Goal: Transaction & Acquisition: Purchase product/service

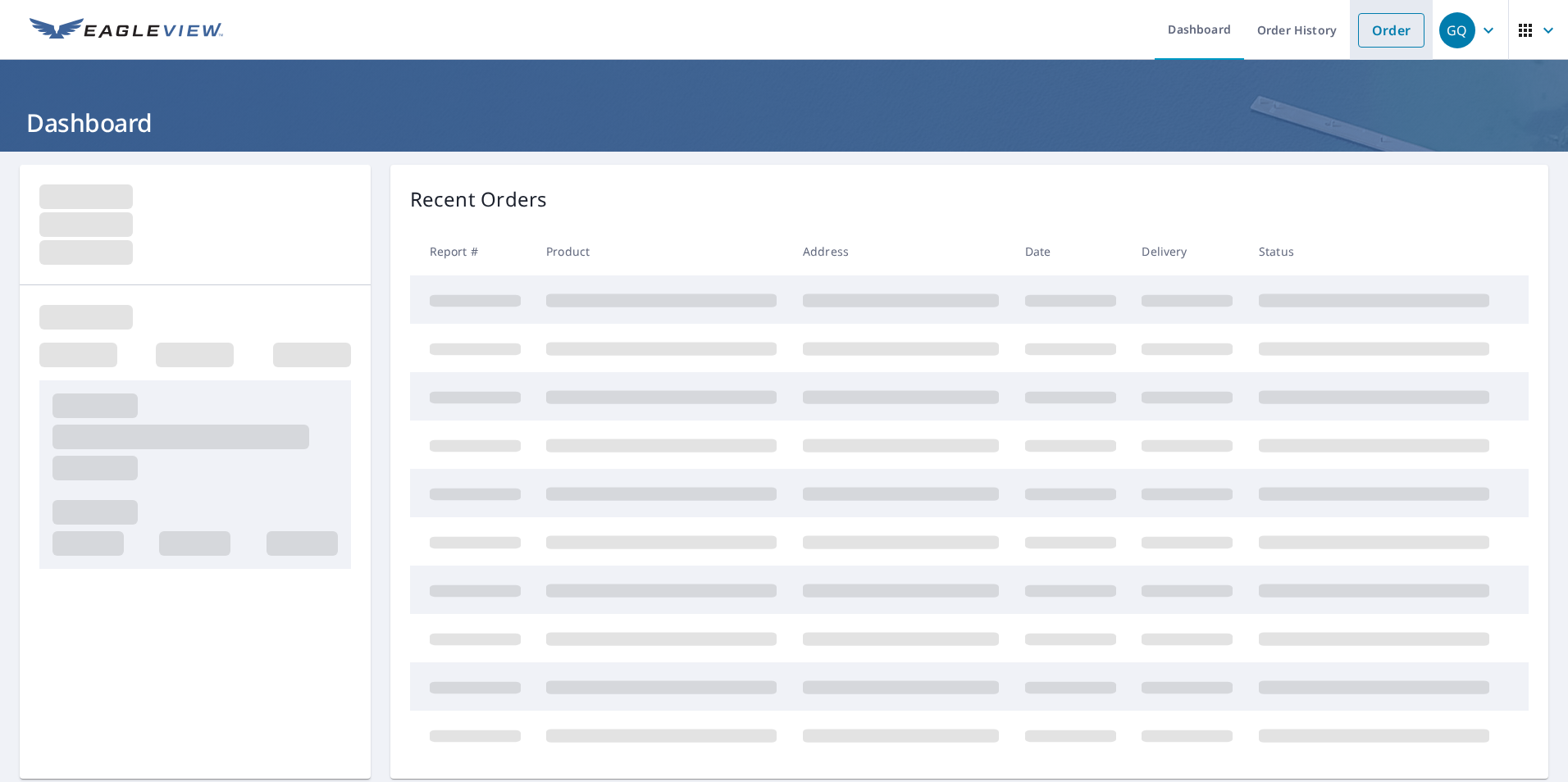
click at [1368, 33] on link "Order" at bounding box center [1391, 30] width 67 height 34
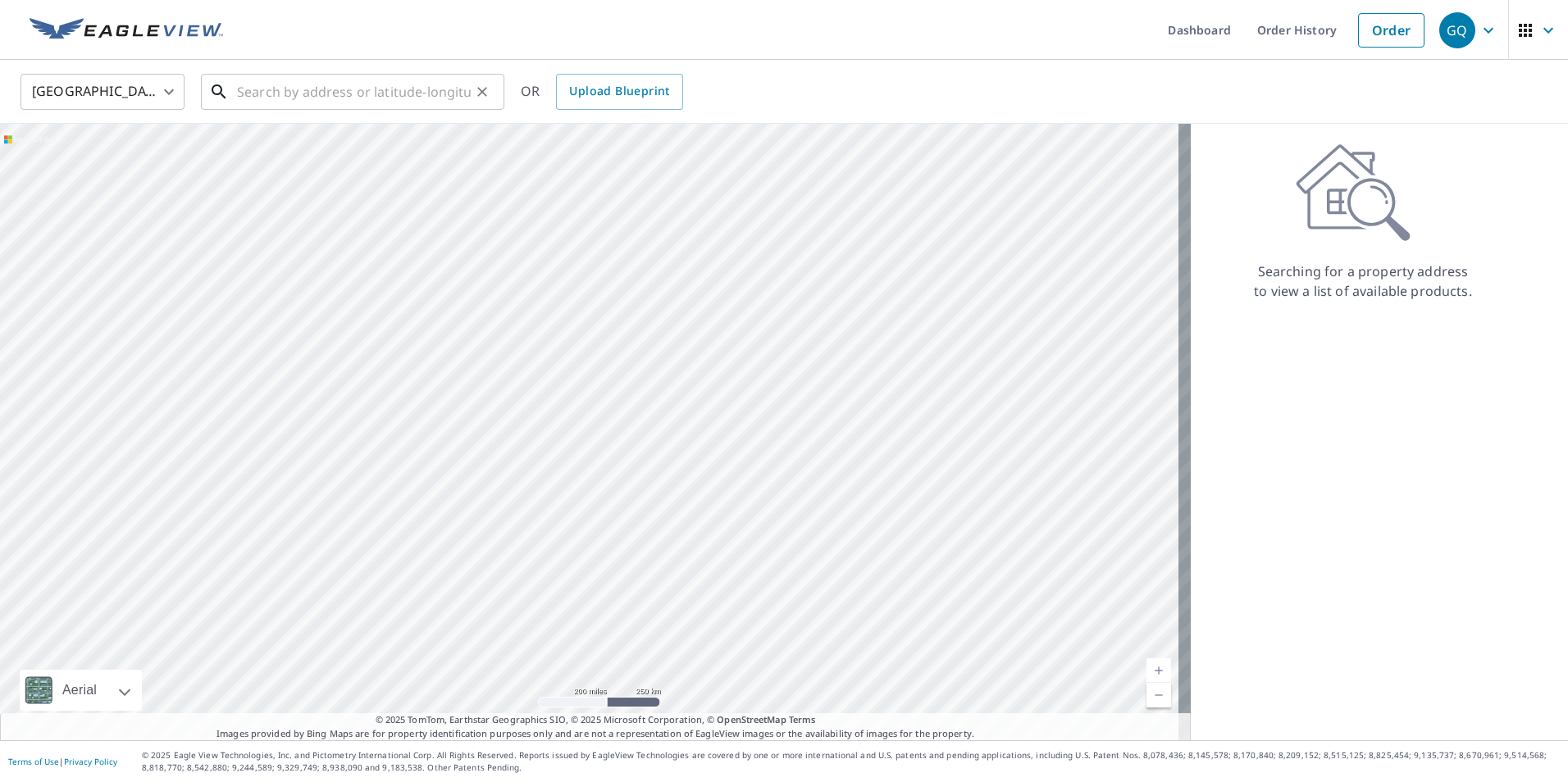
click at [281, 87] on input "text" at bounding box center [354, 91] width 234 height 46
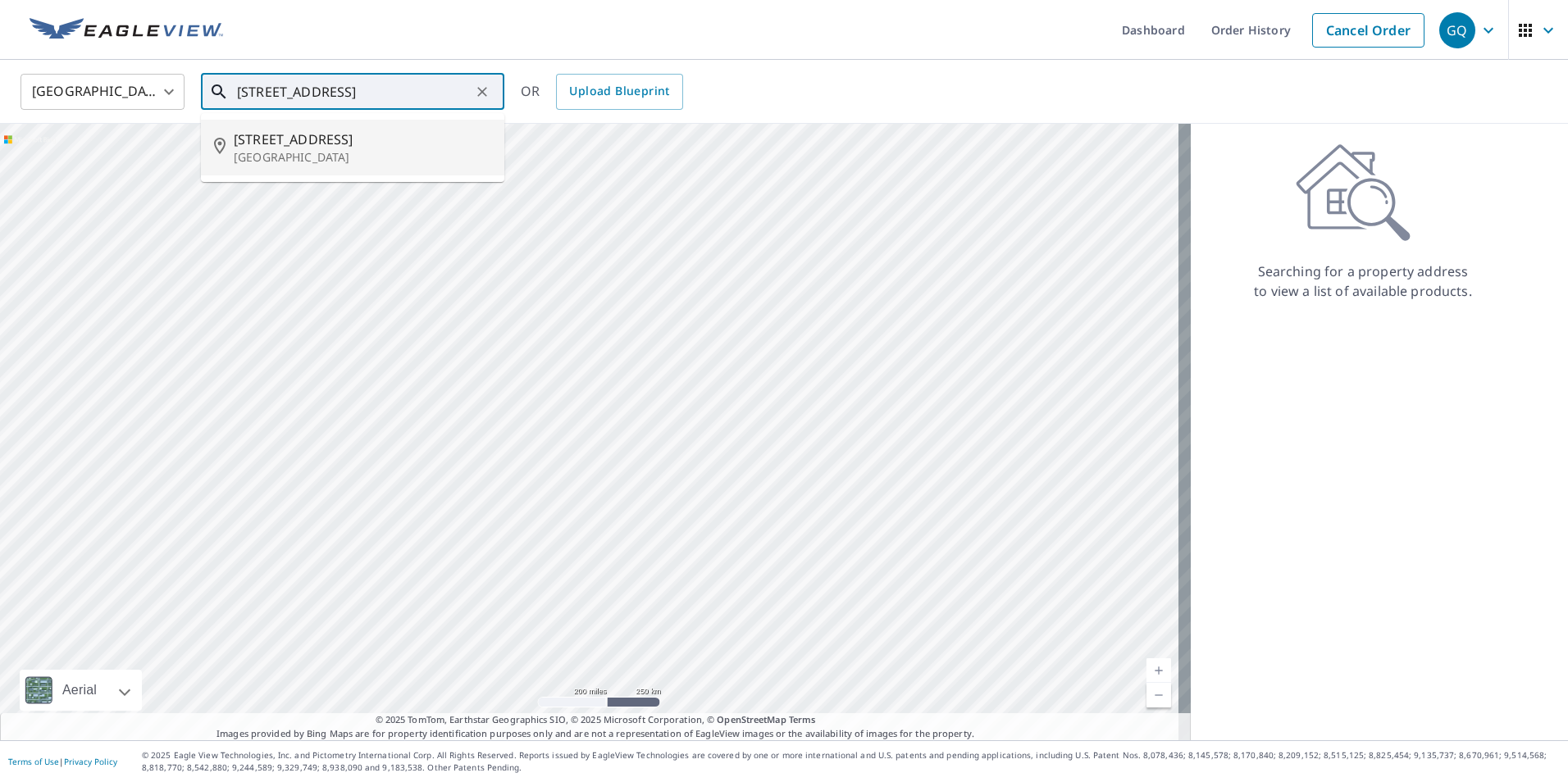
click at [342, 156] on p "[GEOGRAPHIC_DATA]" at bounding box center [362, 157] width 258 height 17
type input "[STREET_ADDRESS]"
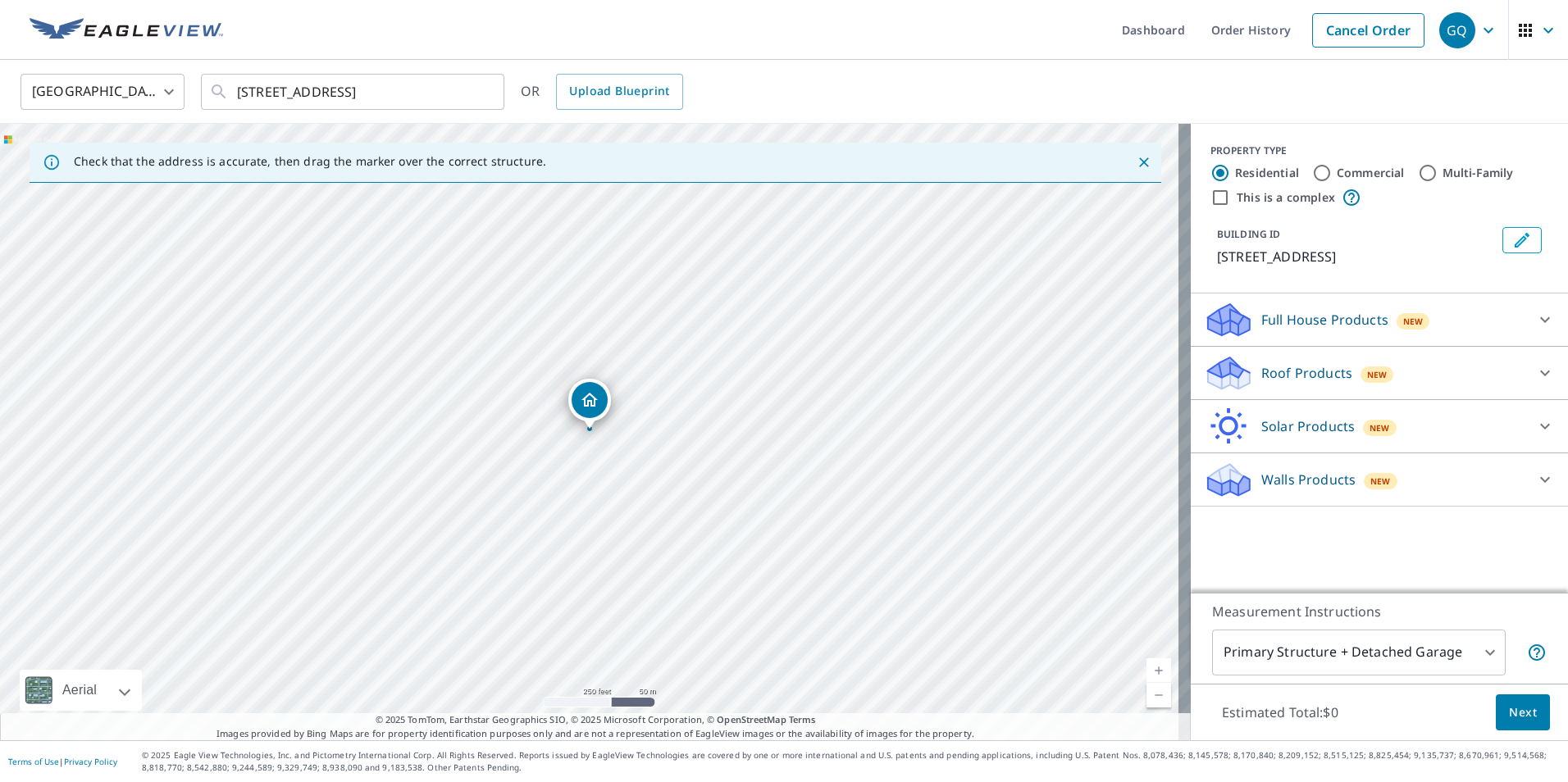
click at [1320, 373] on p "Roof Products" at bounding box center [1307, 373] width 91 height 19
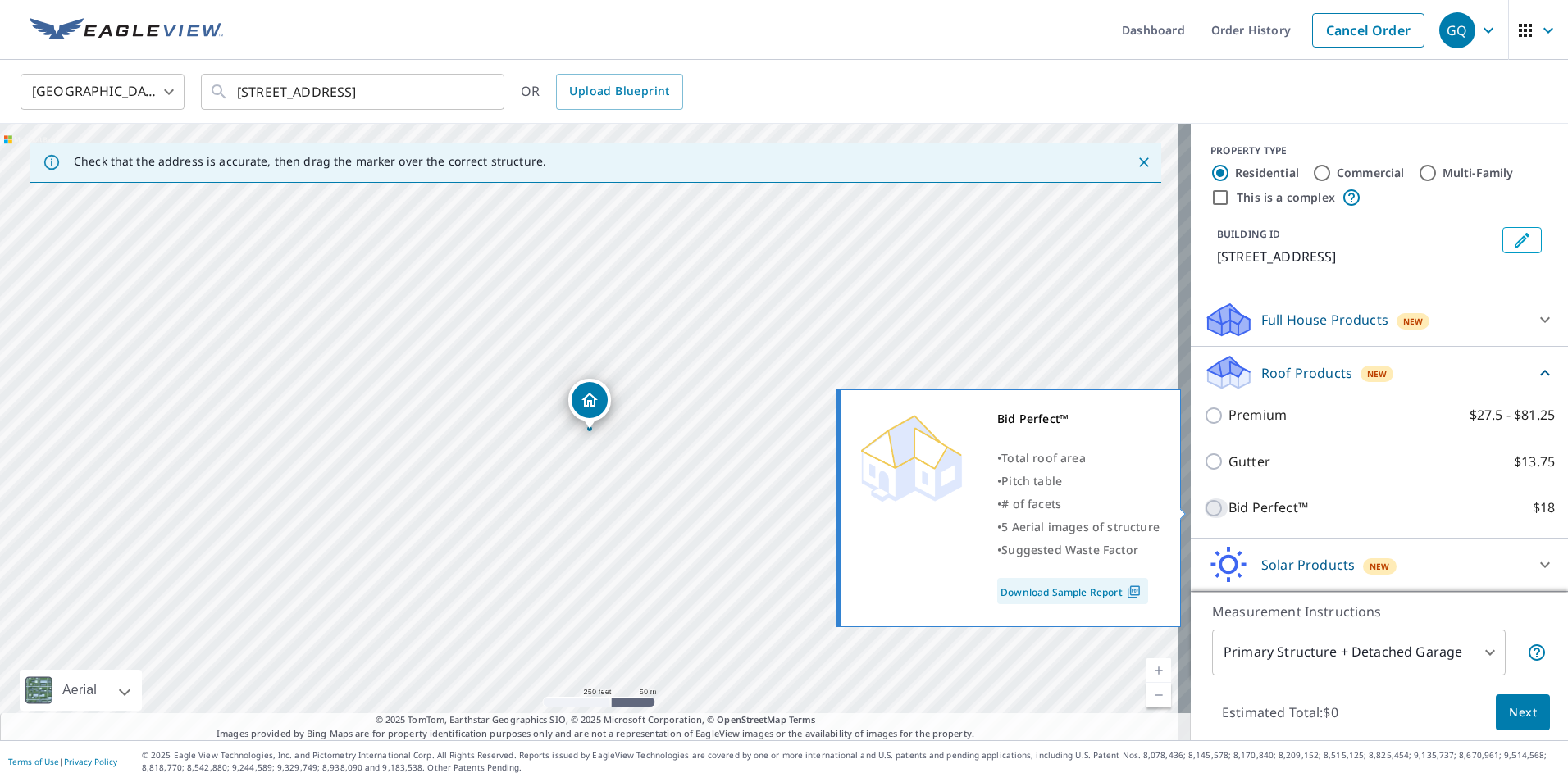
click at [1206, 507] on input "Bid Perfect™ $18" at bounding box center [1216, 508] width 25 height 19
checkbox input "true"
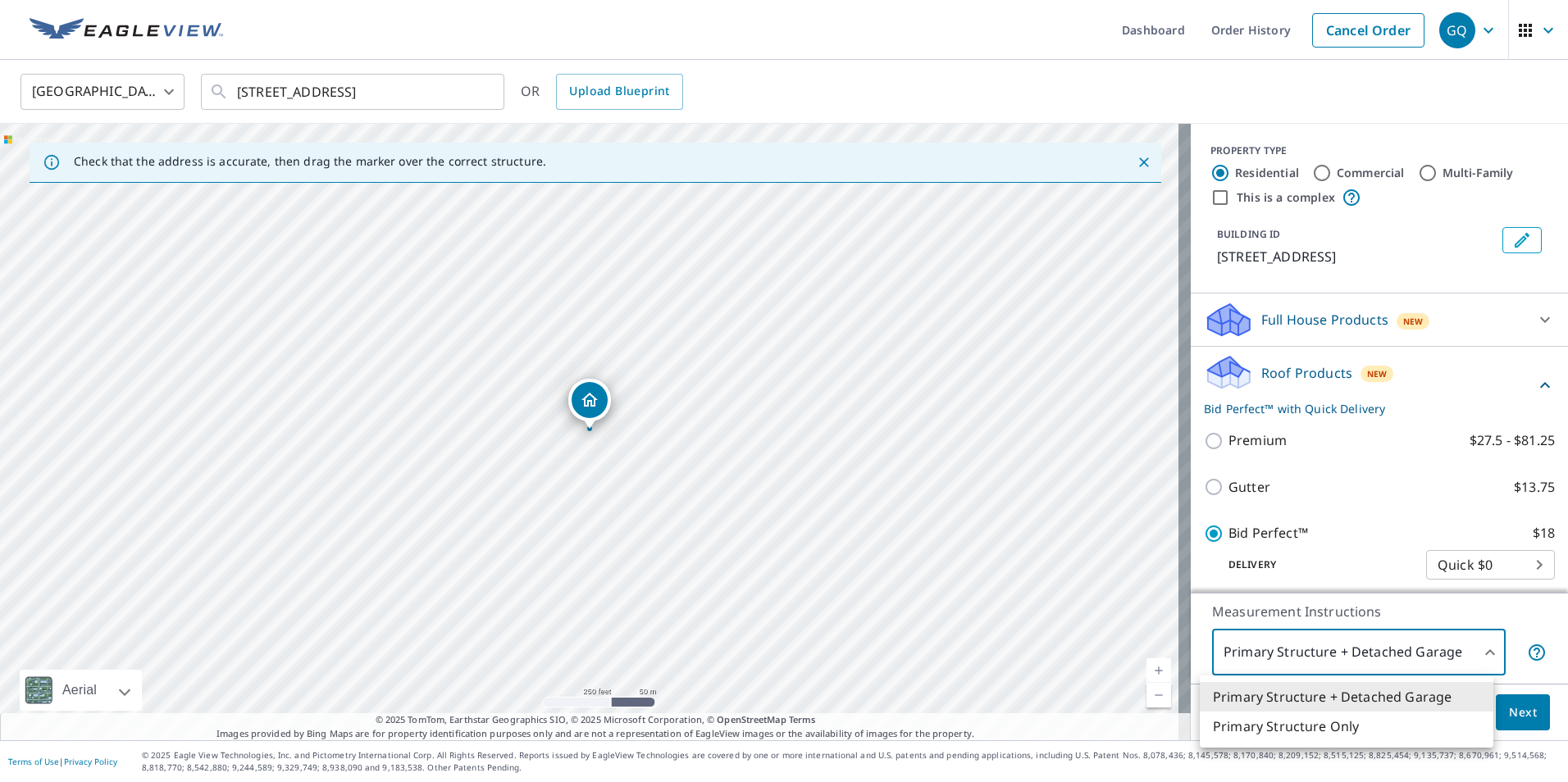
click at [1265, 642] on body "GQ GQ Dashboard Order History Cancel Order GQ [GEOGRAPHIC_DATA] [GEOGRAPHIC_DAT…" at bounding box center [784, 391] width 1568 height 782
click at [1261, 686] on li "Primary Structure + Detached Garage" at bounding box center [1347, 697] width 294 height 30
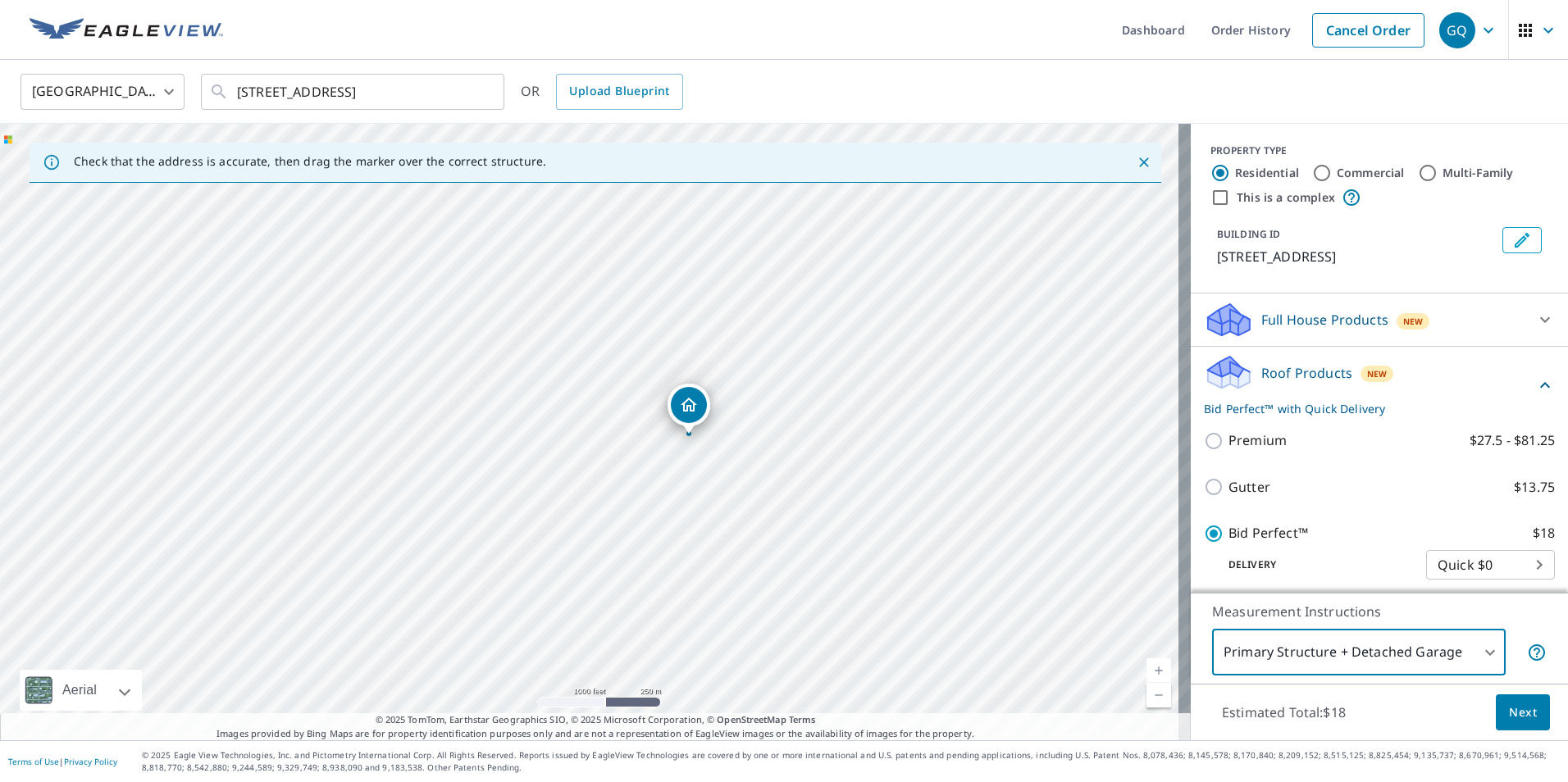
click at [1508, 722] on button "Next" at bounding box center [1522, 713] width 54 height 37
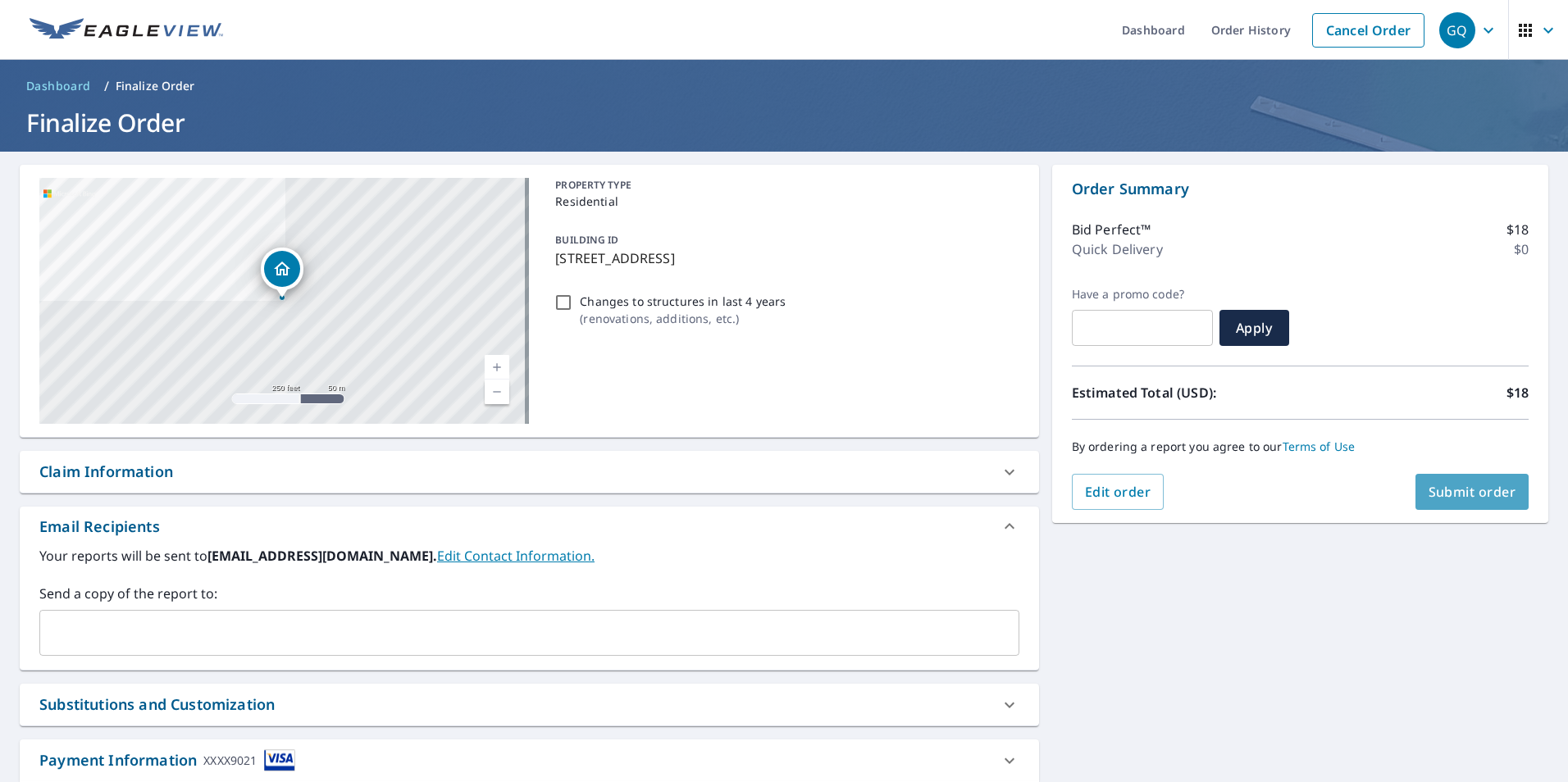
click at [1447, 489] on span "Submit order" at bounding box center [1472, 491] width 88 height 18
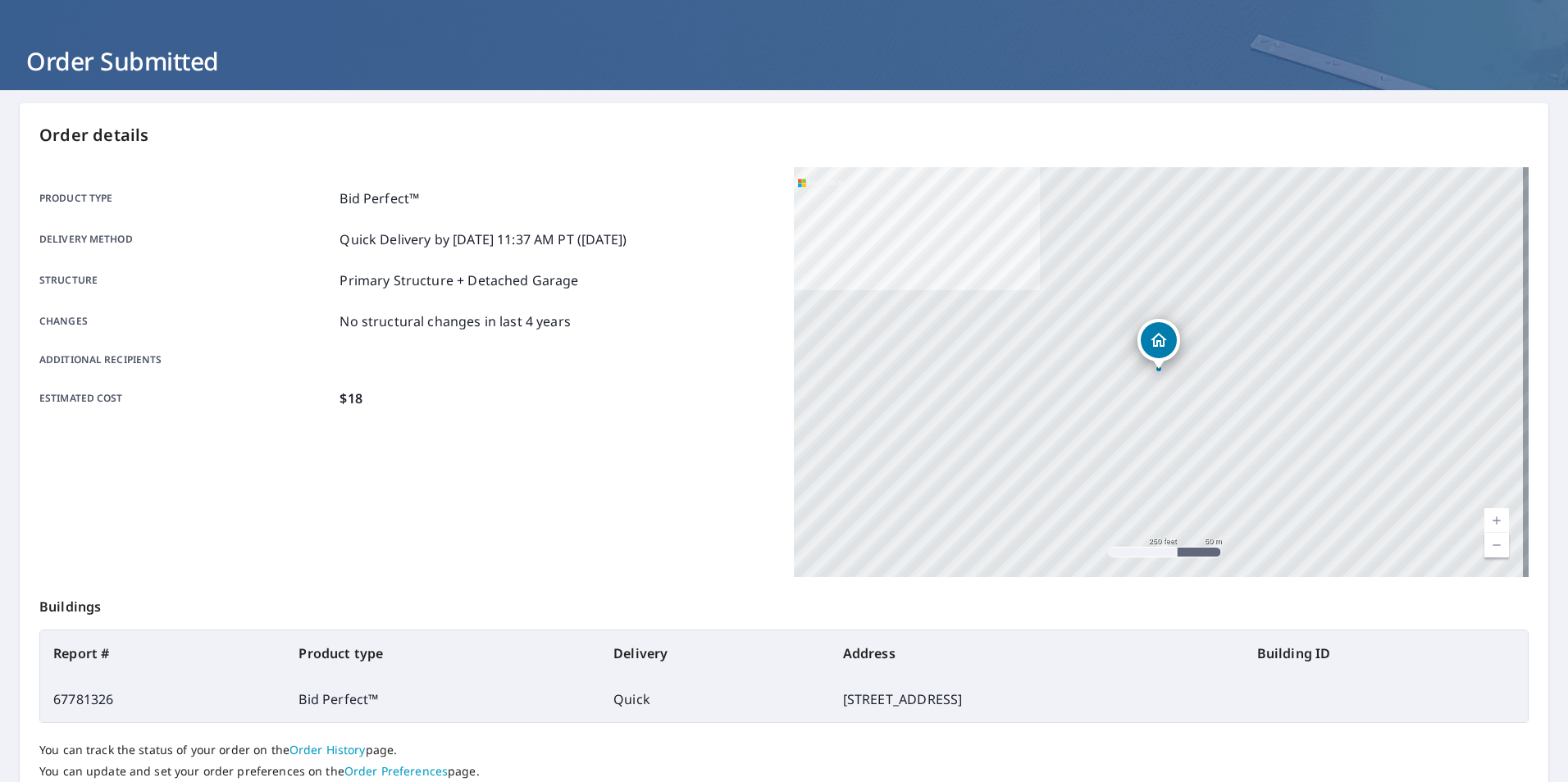
scroll to position [164, 0]
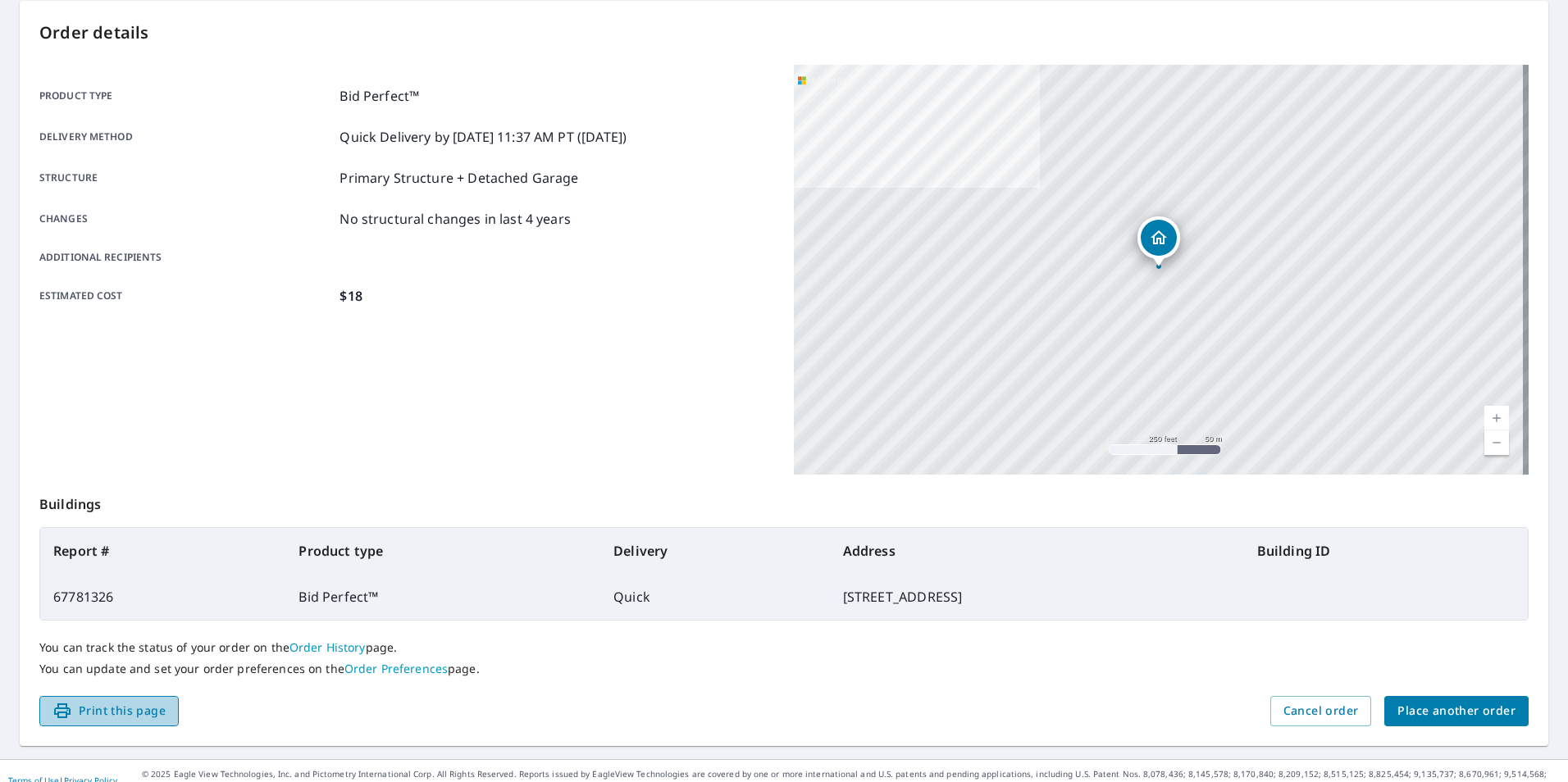
click at [126, 712] on span "Print this page" at bounding box center [109, 711] width 113 height 20
